Goal: Information Seeking & Learning: Learn about a topic

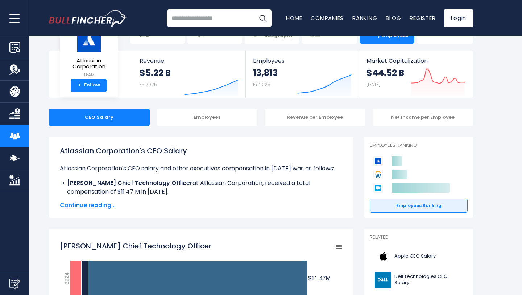
scroll to position [43, 0]
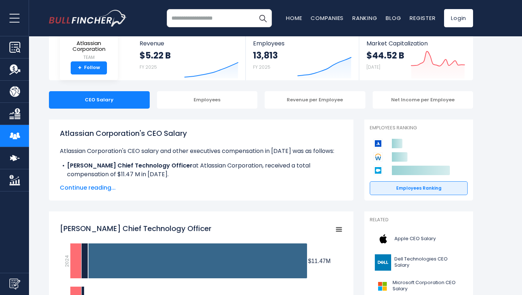
click at [98, 192] on span "Continue reading..." at bounding box center [201, 187] width 283 height 9
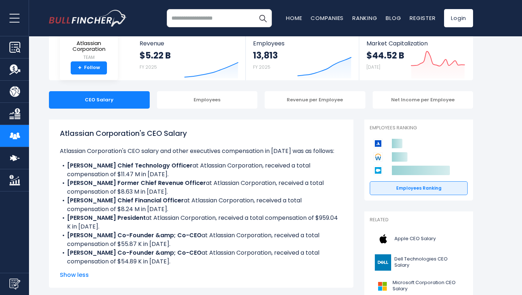
click at [163, 169] on b "Rajeev B. Rajan Chief Technology Officer" at bounding box center [130, 165] width 126 height 8
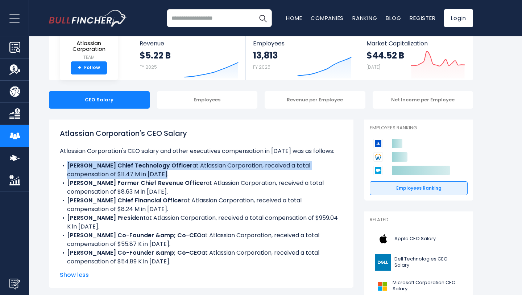
drag, startPoint x: 165, startPoint y: 172, endPoint x: 65, endPoint y: 167, distance: 100.6
click at [64, 167] on li "Rajeev B. Rajan Chief Technology Officer at Atlassian Corporation, received a t…" at bounding box center [201, 169] width 283 height 17
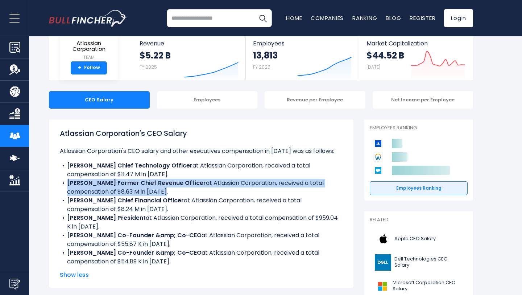
drag, startPoint x: 179, startPoint y: 190, endPoint x: 57, endPoint y: 182, distance: 122.5
click at [57, 182] on div "Atlassian Corporation's CEO Salary Atlassian Corporation's CEO salary and other…" at bounding box center [201, 203] width 305 height 168
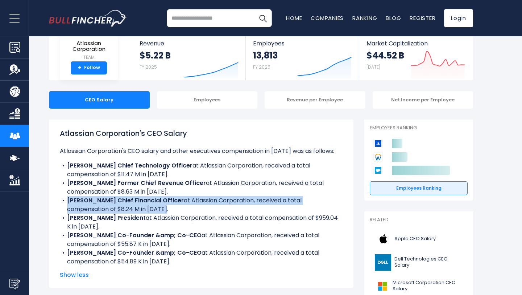
drag, startPoint x: 122, startPoint y: 209, endPoint x: 62, endPoint y: 204, distance: 60.1
click at [62, 204] on li "Joseph Binz Chief Financial Officer at Atlassian Corporation, received a total …" at bounding box center [201, 204] width 283 height 17
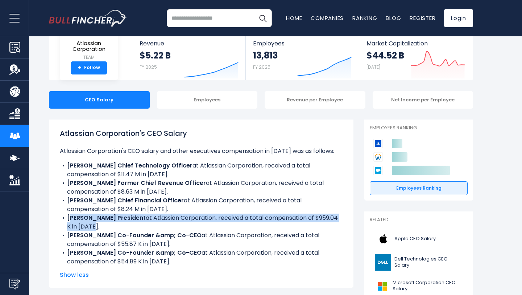
drag, startPoint x: 93, startPoint y: 226, endPoint x: 69, endPoint y: 214, distance: 27.1
click at [69, 214] on li "Anu Bharadwaj President at Atlassian Corporation, received a total compensation…" at bounding box center [201, 221] width 283 height 17
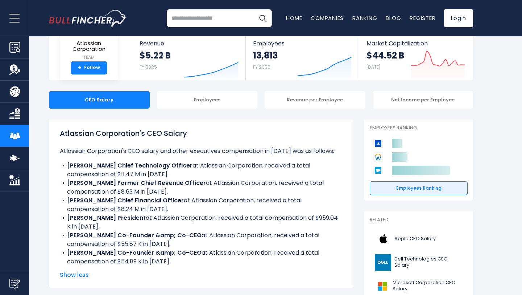
click at [170, 243] on li "Scott Farquhar Co-Founder &amp; Co-CEO at Atlassian Corporation, received a tot…" at bounding box center [201, 239] width 283 height 17
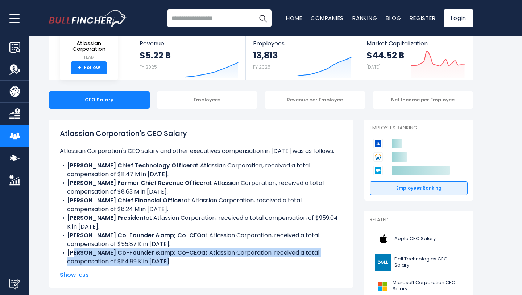
drag, startPoint x: 187, startPoint y: 259, endPoint x: 74, endPoint y: 256, distance: 112.9
click at [74, 256] on li "Michael Cannon-Brookes Co-Founder &amp; Co-CEO at Atlassian Corporation, receiv…" at bounding box center [201, 256] width 283 height 17
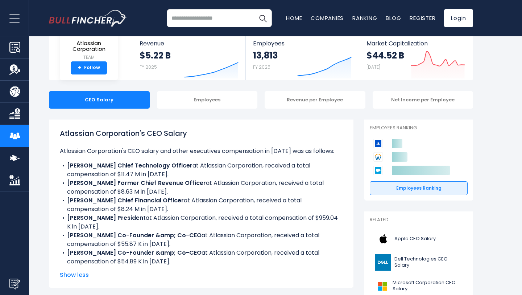
click at [148, 245] on li "Scott Farquhar Co-Founder &amp; Co-CEO at Atlassian Corporation, received a tot…" at bounding box center [201, 239] width 283 height 17
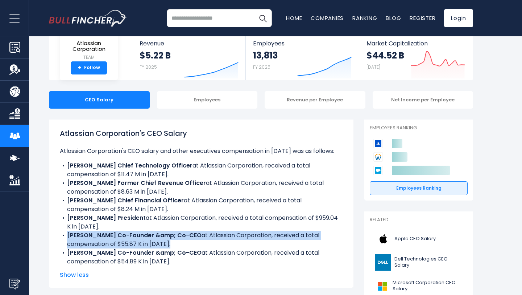
click at [148, 245] on li "Scott Farquhar Co-Founder &amp; Co-CEO at Atlassian Corporation, received a tot…" at bounding box center [201, 239] width 283 height 17
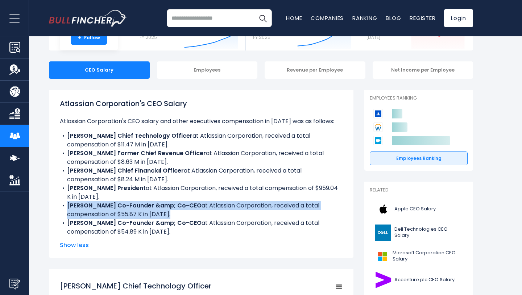
scroll to position [0, 0]
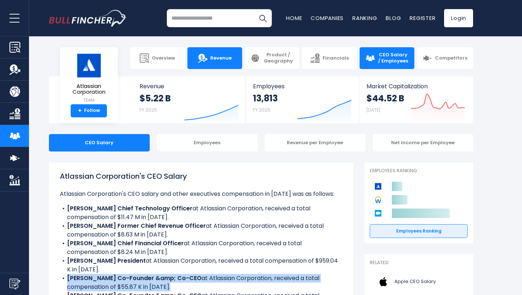
click at [233, 61] on link "Revenue" at bounding box center [215, 58] width 55 height 22
